Goal: Transaction & Acquisition: Subscribe to service/newsletter

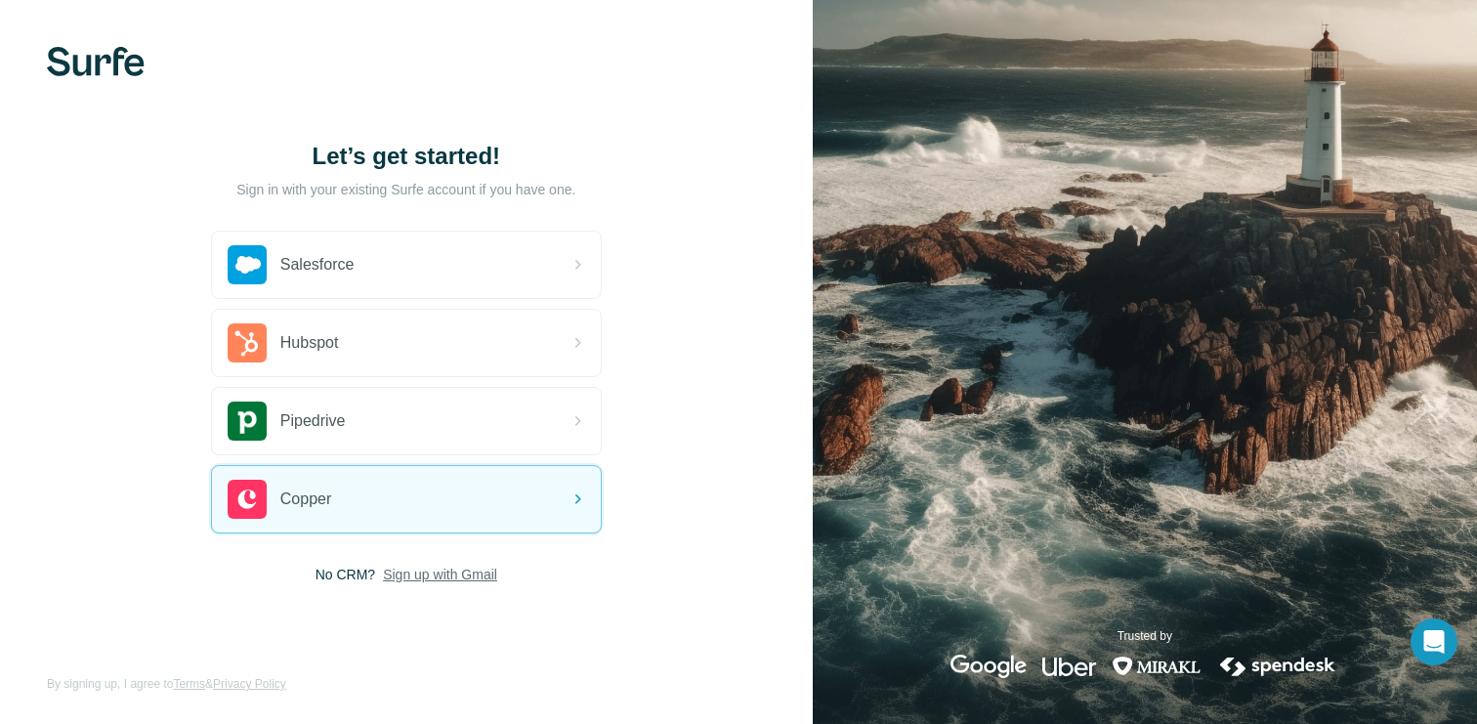
click at [433, 572] on span "Sign up with Gmail" at bounding box center [440, 575] width 114 height 20
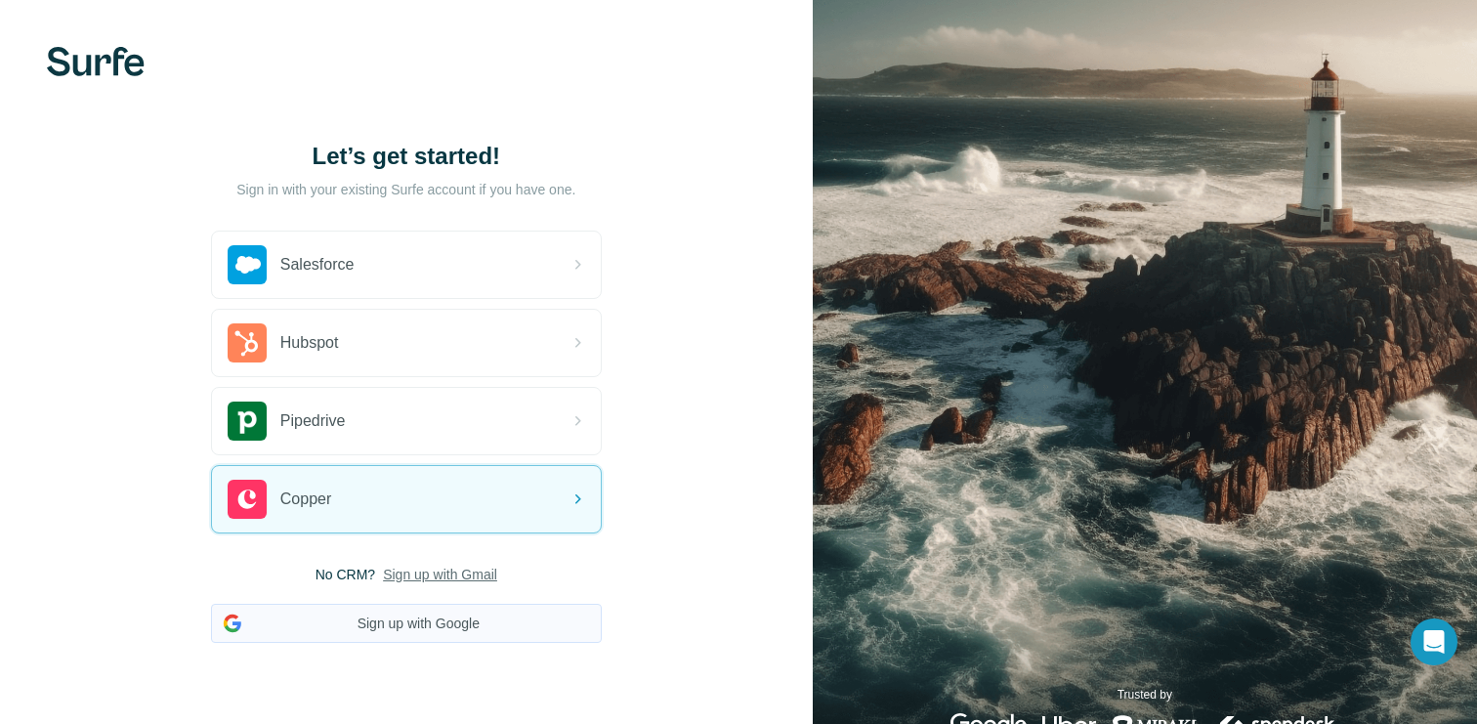
click at [433, 618] on button "Sign up with Google" at bounding box center [406, 623] width 391 height 39
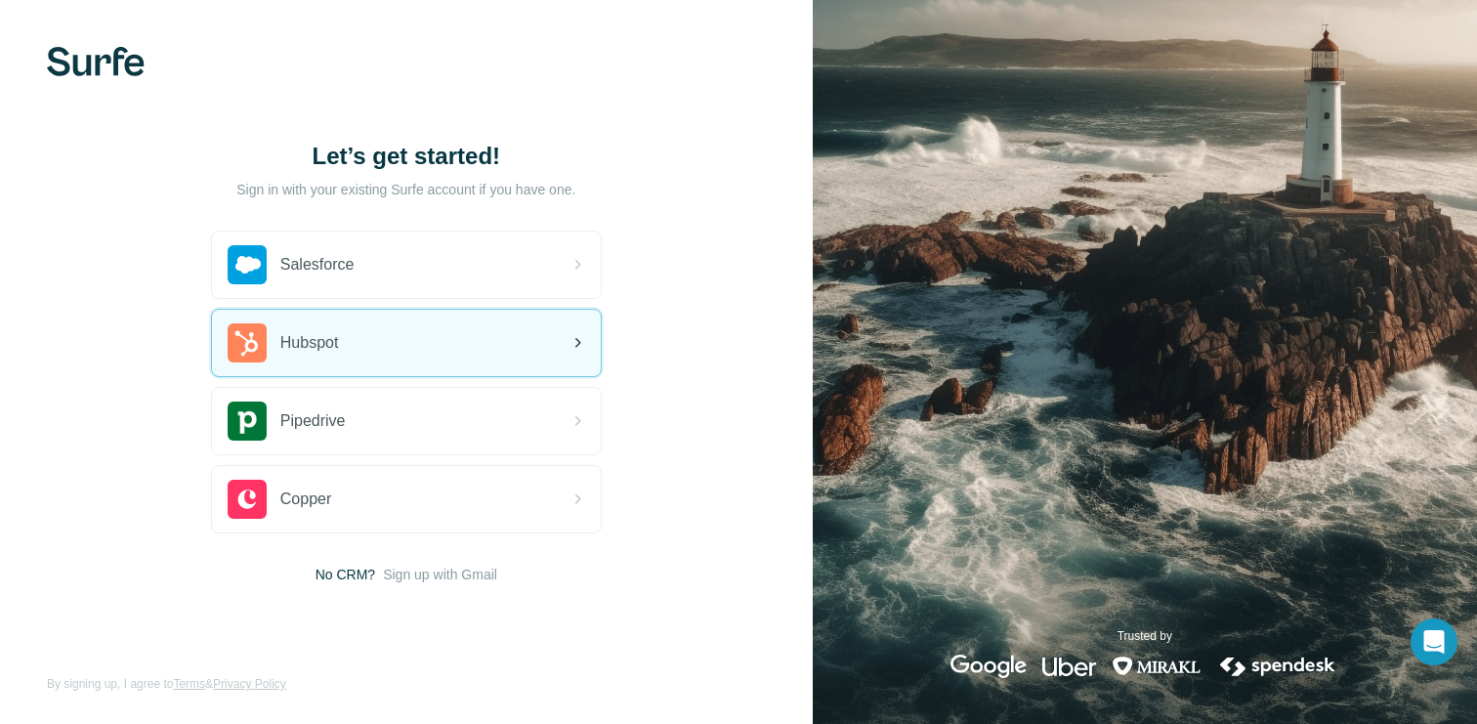
click at [388, 331] on div "Hubspot" at bounding box center [406, 343] width 389 height 66
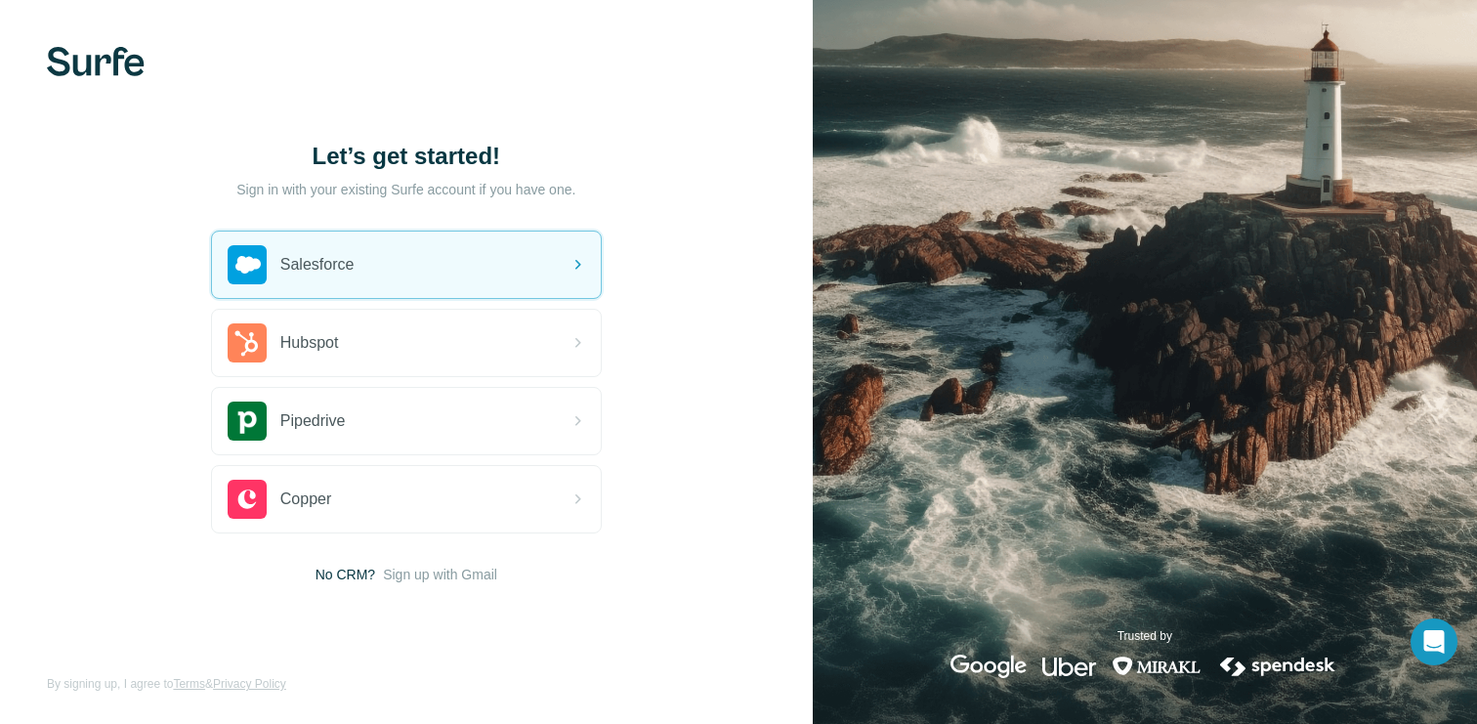
click at [545, 213] on div "Sign in with your existing Surfe account if you have one. Salesforce Hubspot Pi…" at bounding box center [406, 397] width 391 height 373
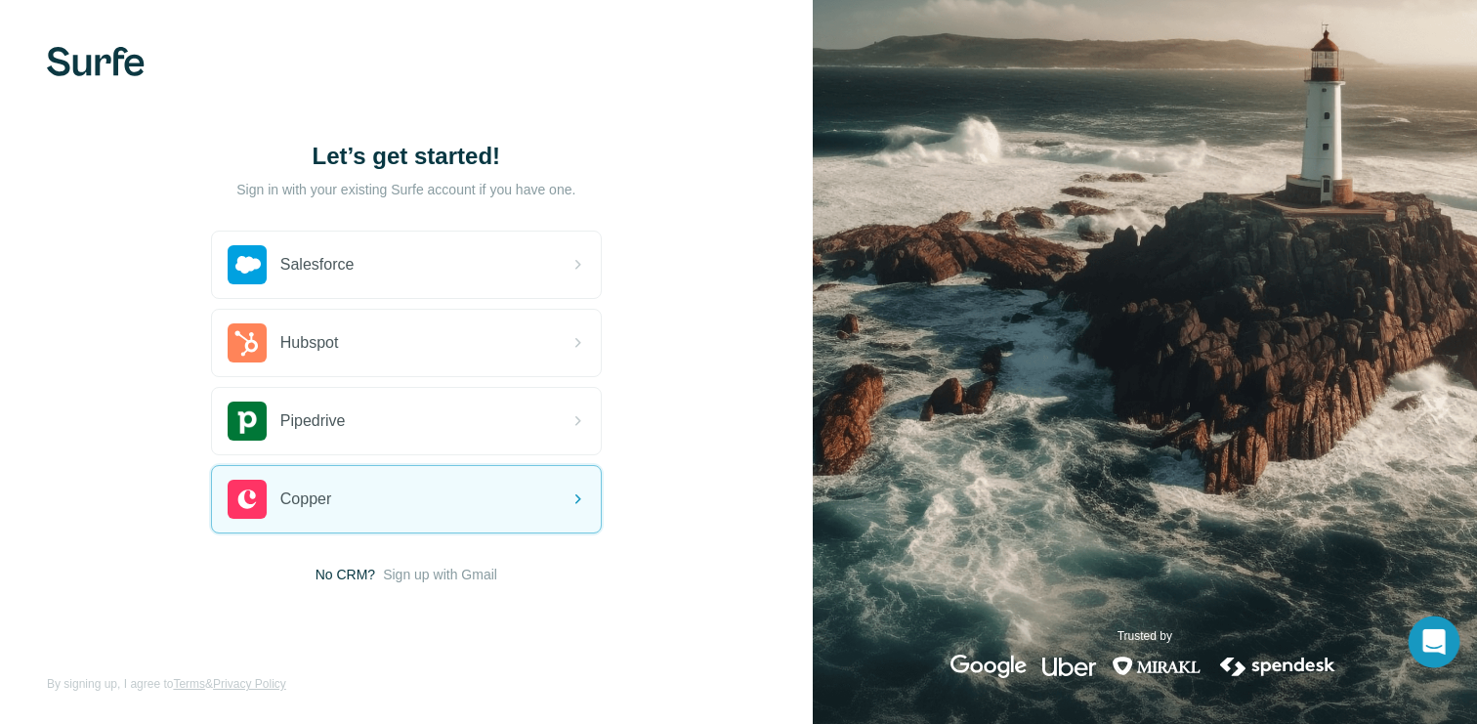
click at [1431, 636] on icon "Open Intercom Messenger" at bounding box center [1434, 641] width 22 height 25
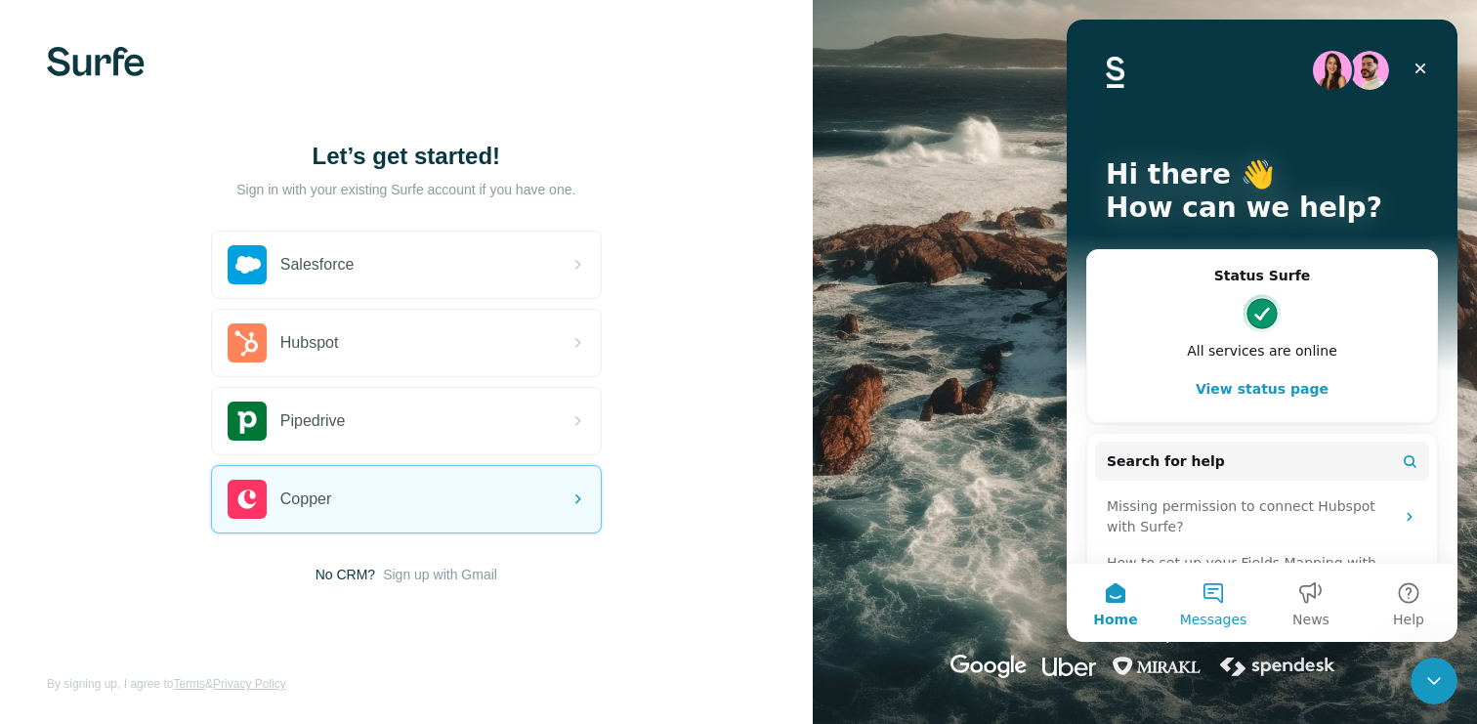
click at [1212, 609] on button "Messages" at bounding box center [1214, 603] width 98 height 78
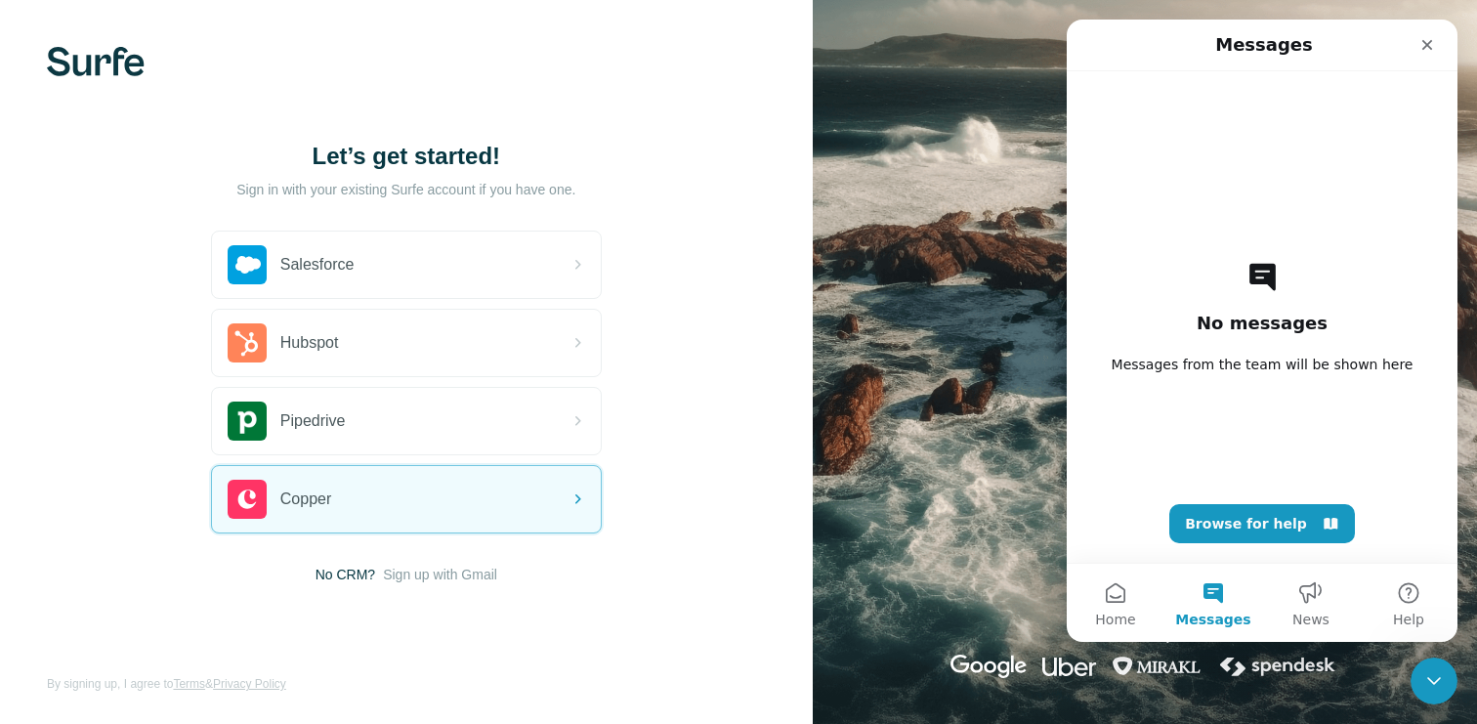
scroll to position [1, 0]
click at [1428, 40] on icon "Close" at bounding box center [1428, 45] width 16 height 16
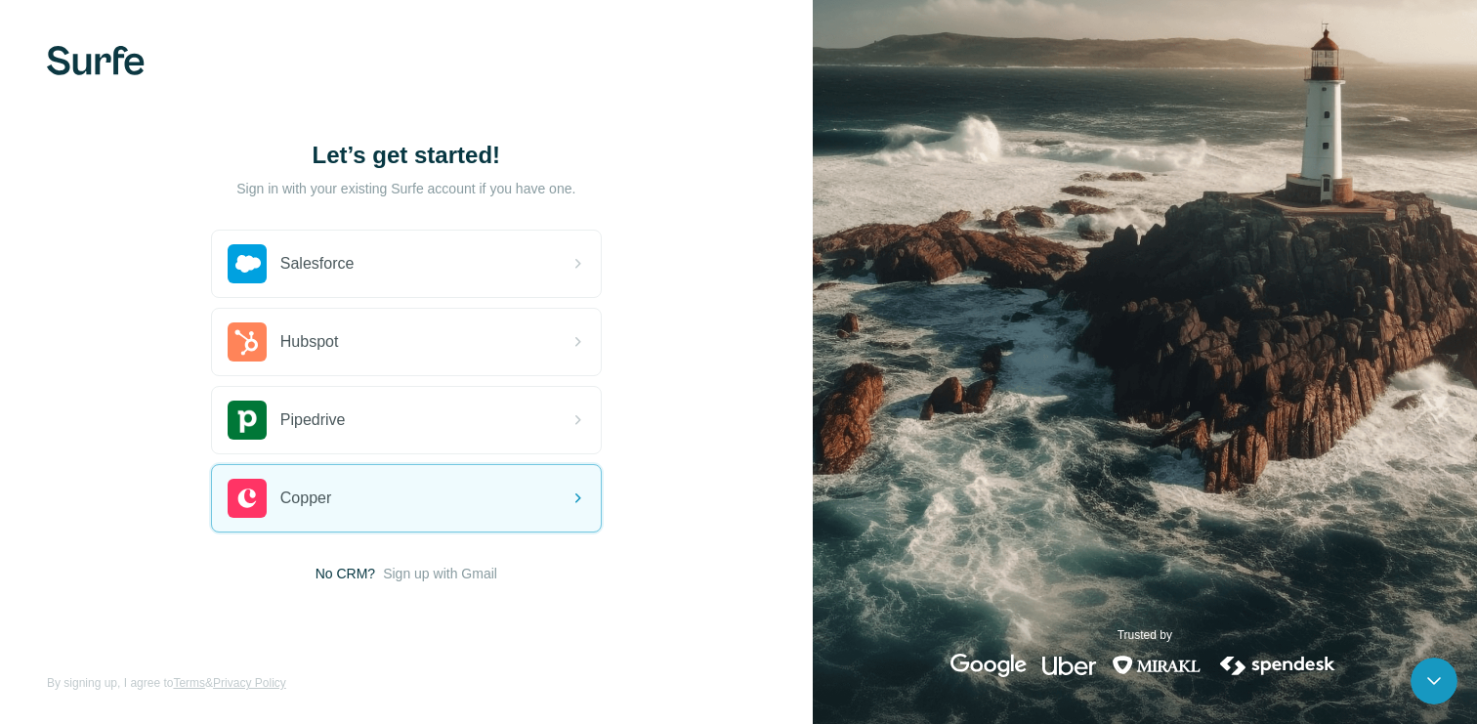
scroll to position [0, 0]
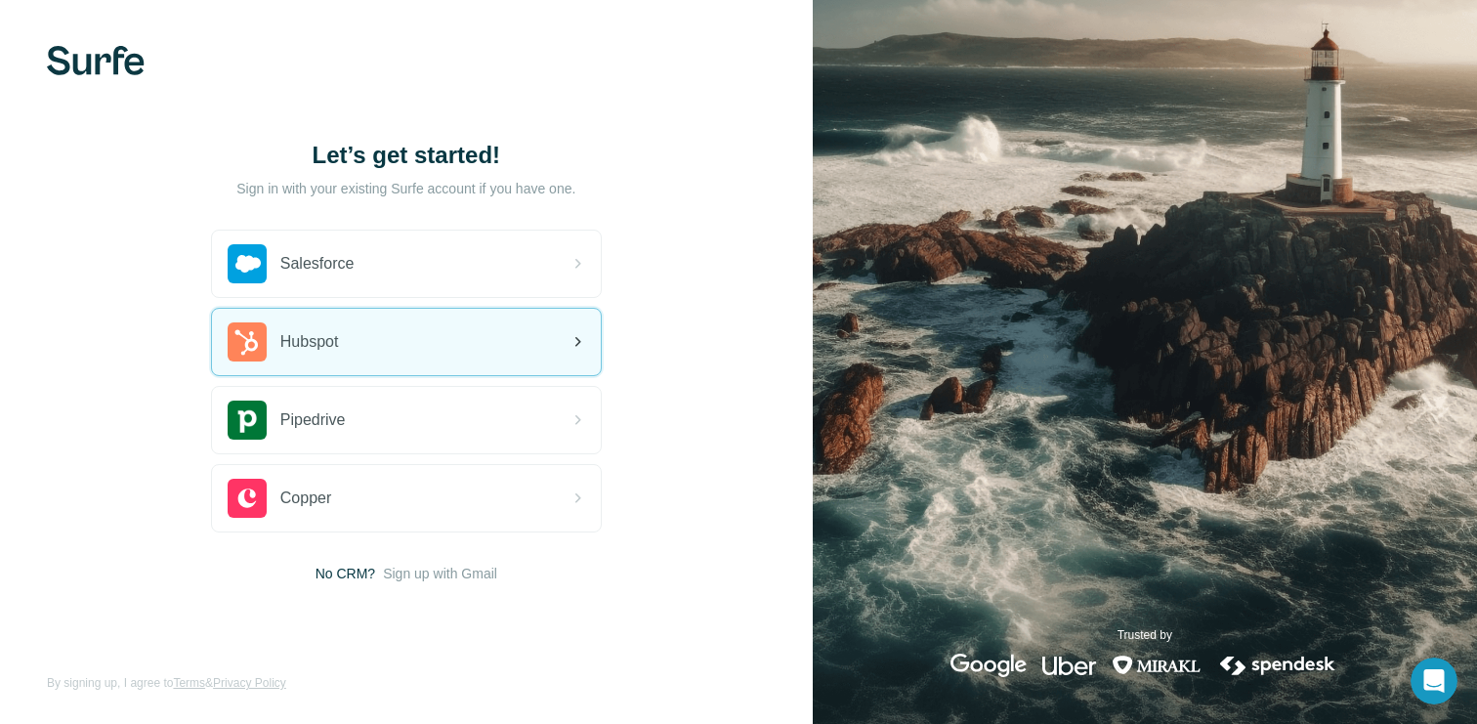
click at [457, 354] on div "Hubspot" at bounding box center [406, 342] width 389 height 66
